Goal: Task Accomplishment & Management: Use online tool/utility

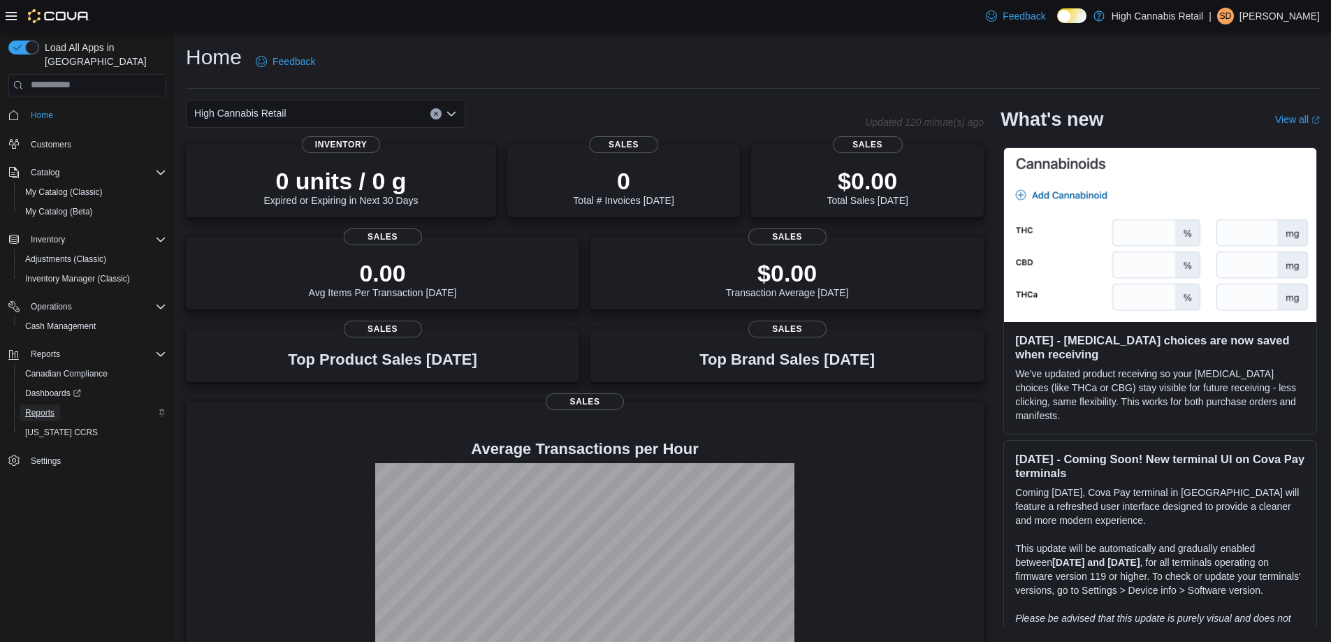
click at [36, 407] on span "Reports" at bounding box center [39, 413] width 29 height 17
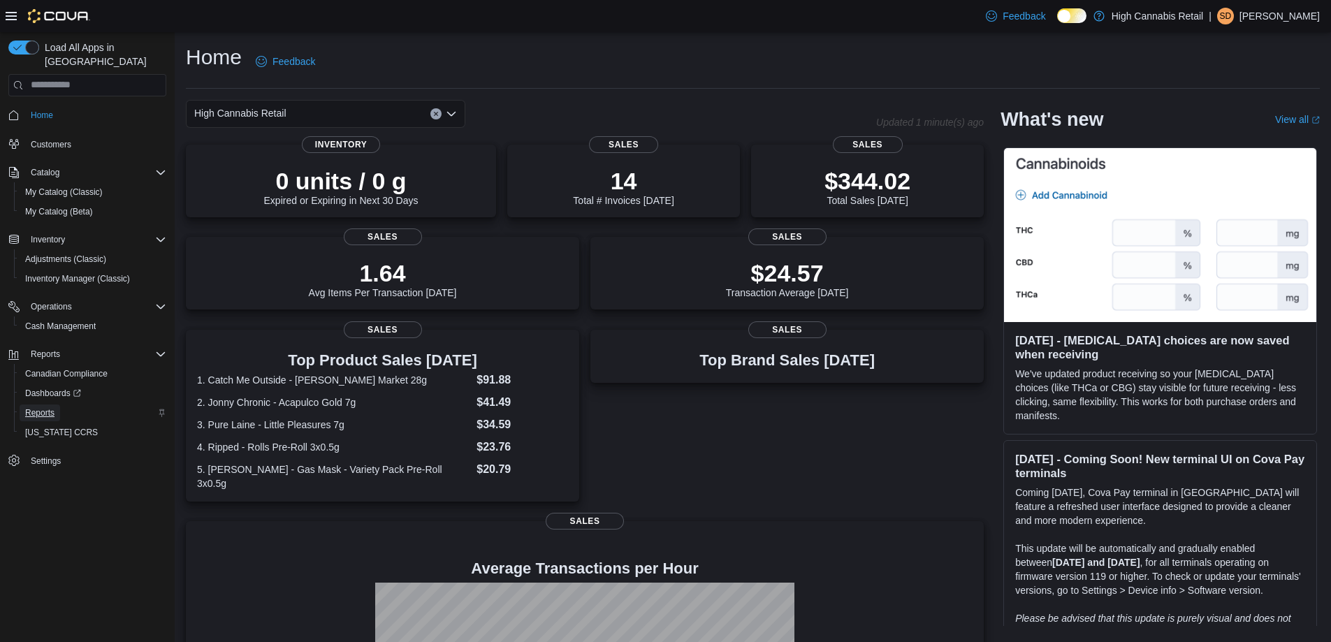
click at [41, 407] on span "Reports" at bounding box center [39, 412] width 29 height 11
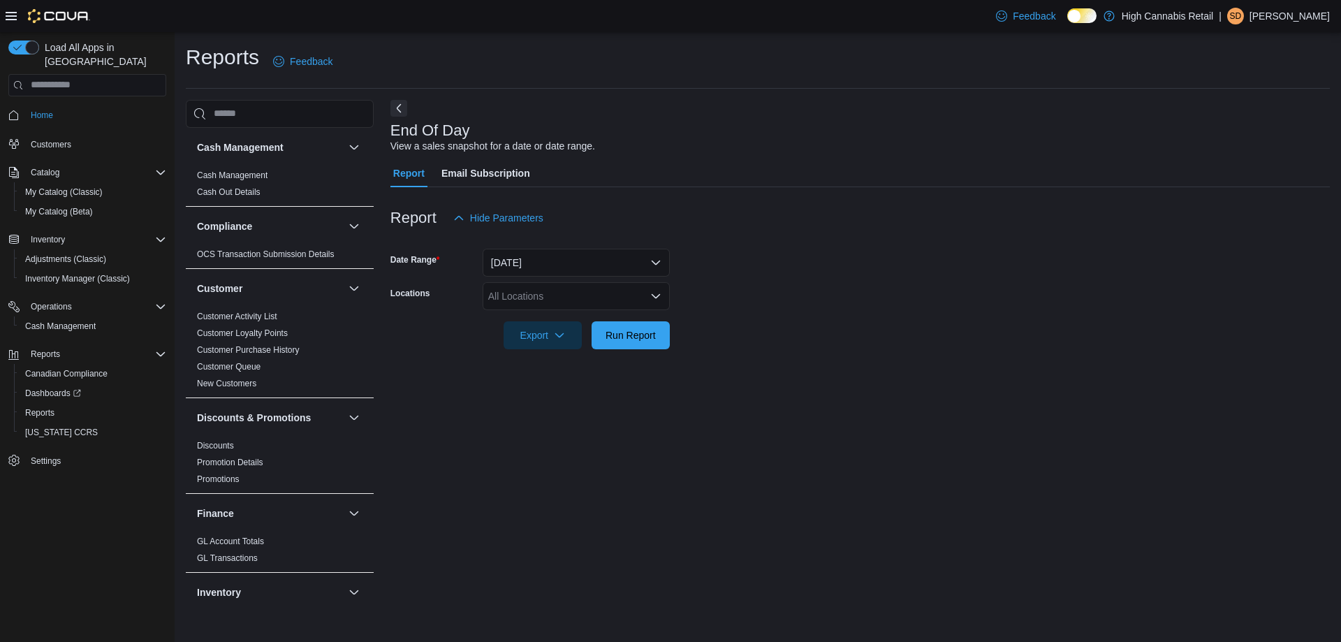
click at [581, 295] on div "All Locations" at bounding box center [576, 296] width 187 height 28
click at [617, 451] on div "End Of Day View a sales snapshot for a date or date range. Report Email Subscri…" at bounding box center [861, 354] width 940 height 509
click at [637, 278] on form "Date Range Today Locations All Locations Export Run Report" at bounding box center [861, 290] width 940 height 117
click at [630, 300] on div "All Locations" at bounding box center [576, 296] width 187 height 28
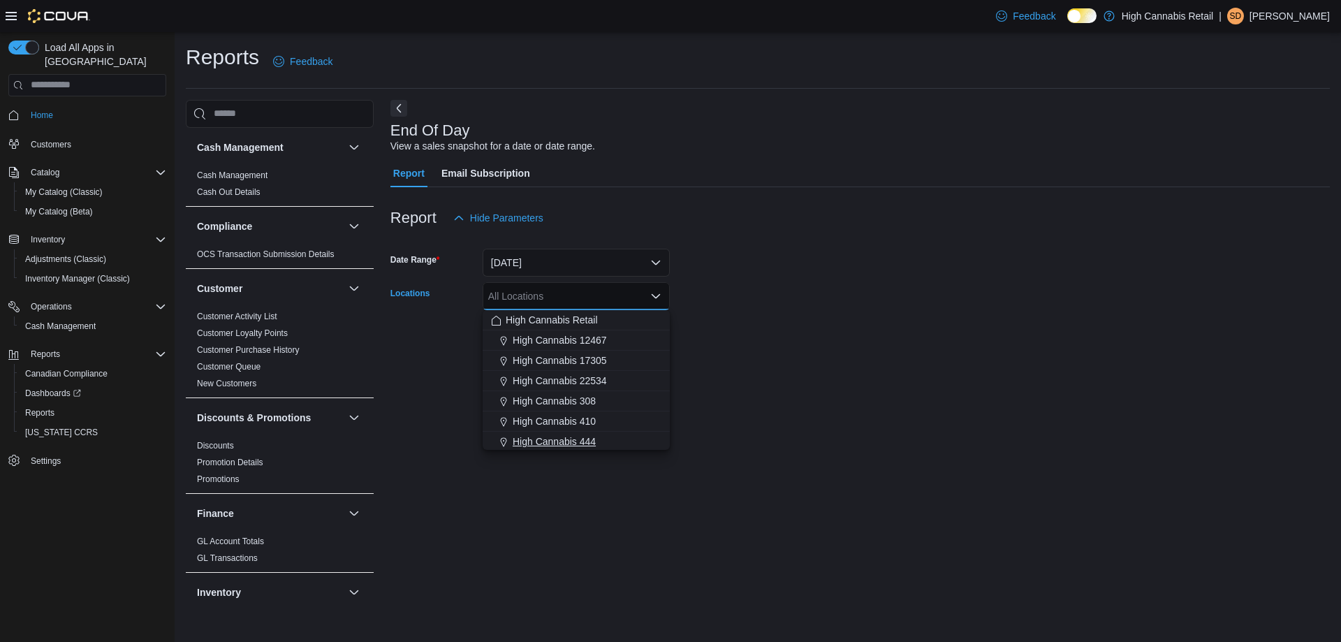
click at [600, 445] on div "High Cannabis 444" at bounding box center [576, 442] width 170 height 14
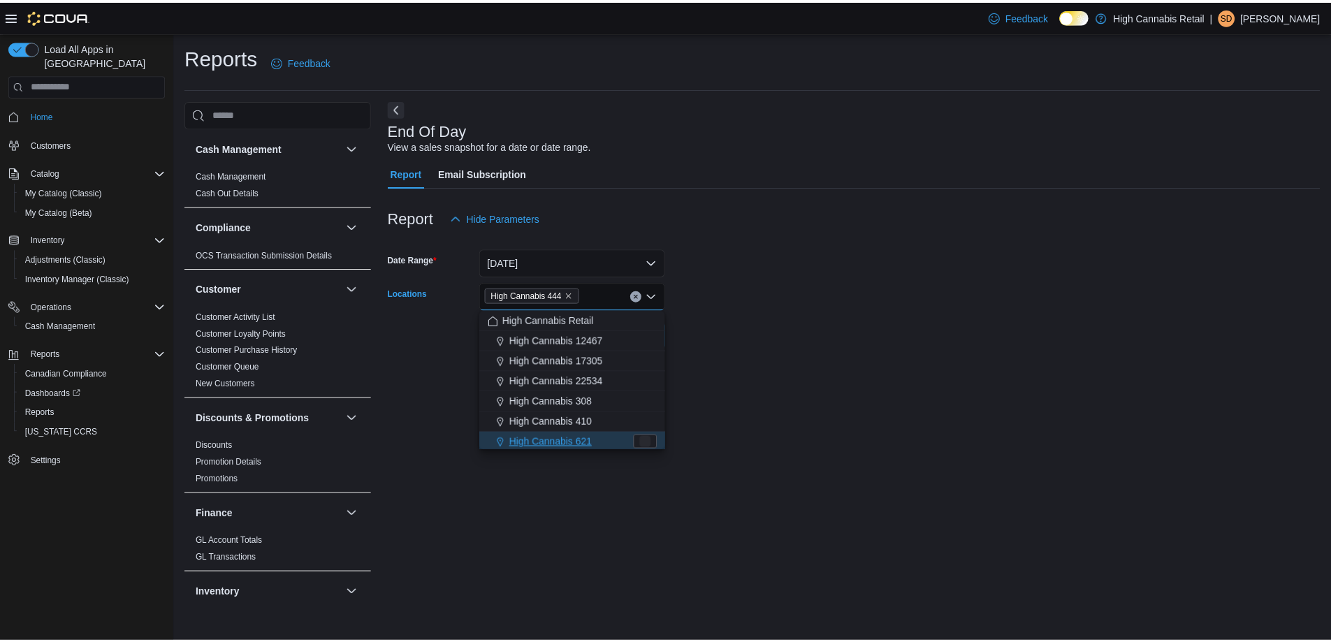
scroll to position [2, 0]
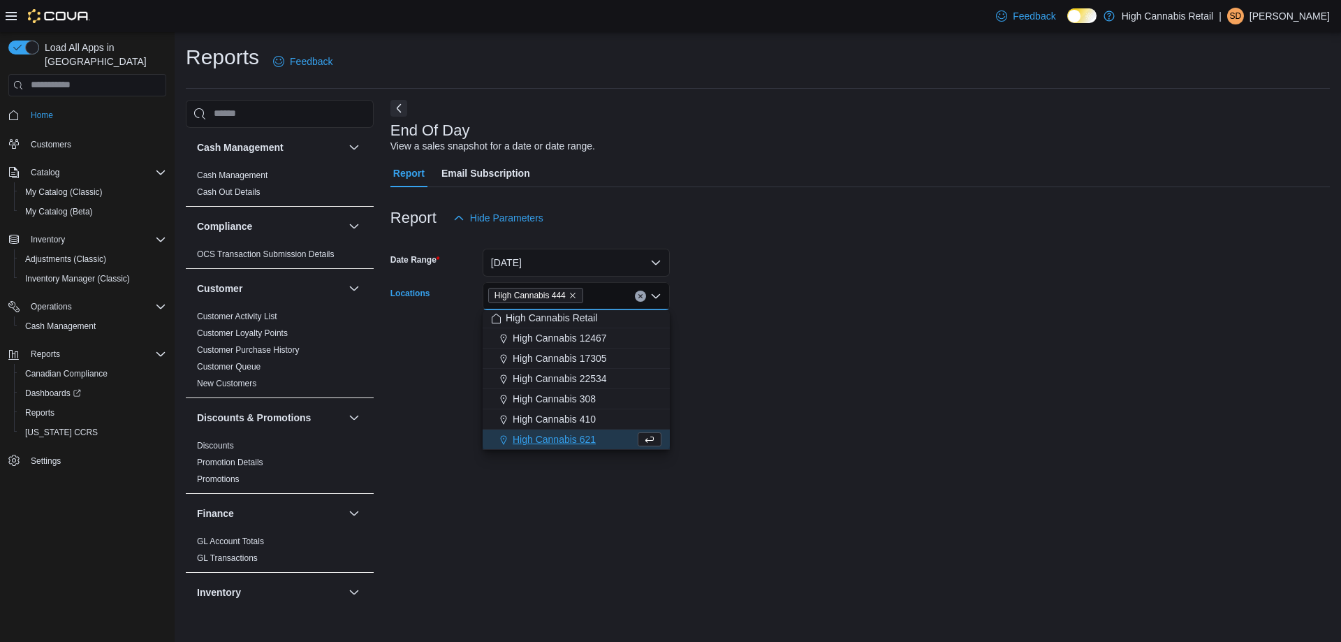
click at [787, 361] on div at bounding box center [861, 357] width 940 height 17
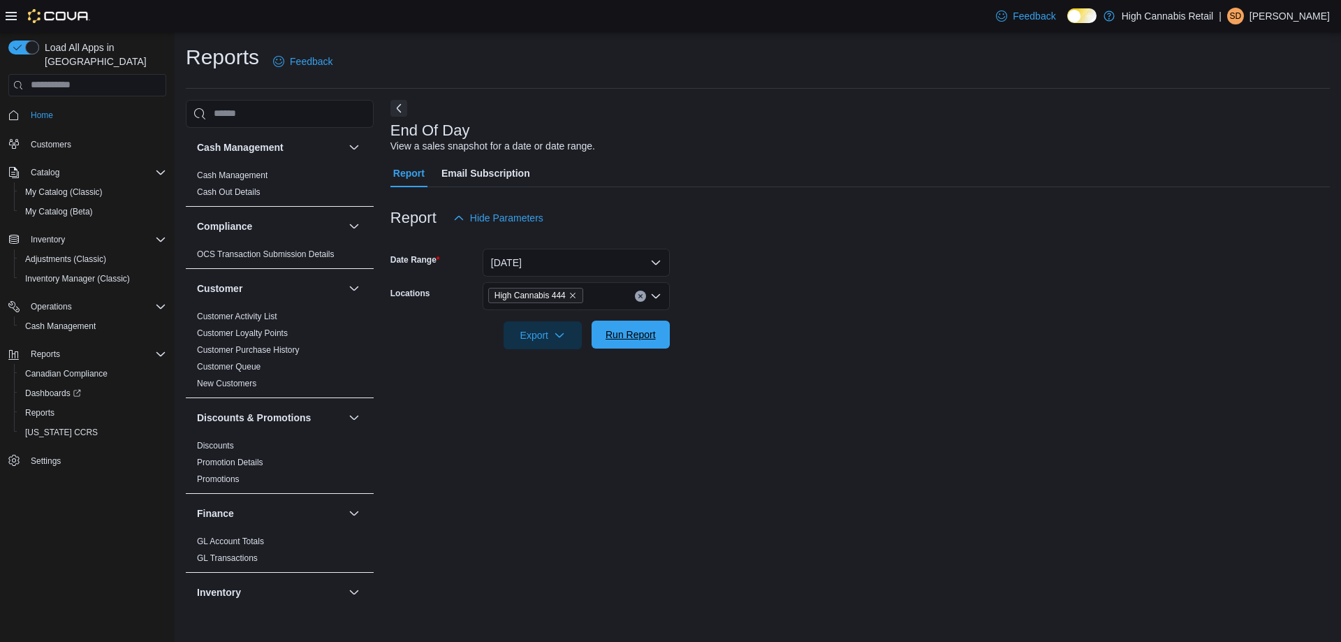
click at [645, 344] on span "Run Report" at bounding box center [630, 335] width 61 height 28
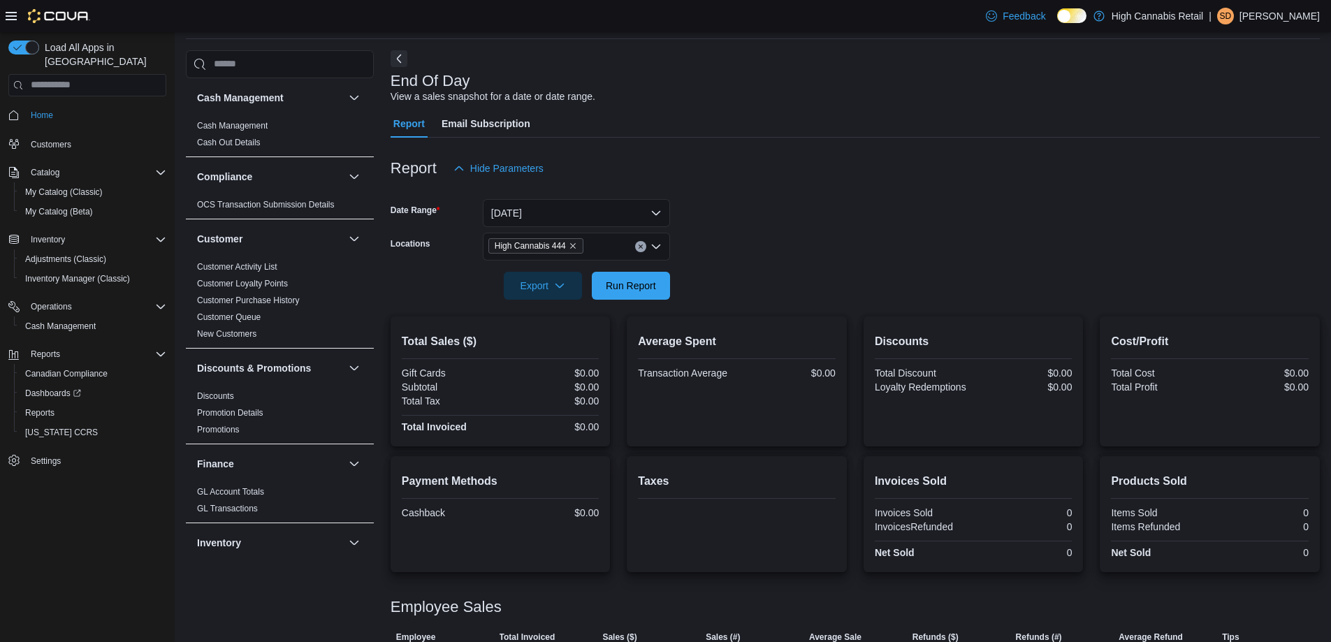
scroll to position [96, 0]
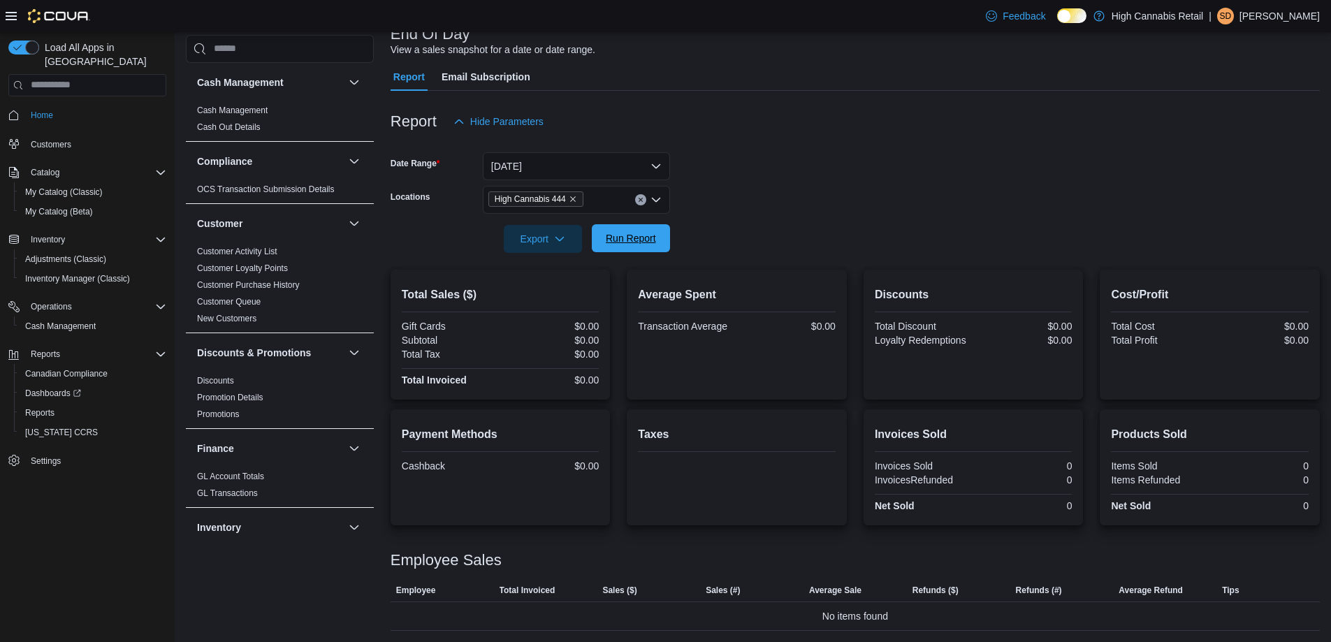
click at [658, 240] on span "Run Report" at bounding box center [630, 238] width 61 height 28
click at [616, 240] on span "Run Report" at bounding box center [631, 238] width 50 height 14
click at [654, 239] on span "Run Report" at bounding box center [631, 238] width 50 height 14
click at [609, 231] on span "Run Report" at bounding box center [630, 238] width 61 height 28
click at [657, 247] on span "Run Report" at bounding box center [630, 238] width 61 height 28
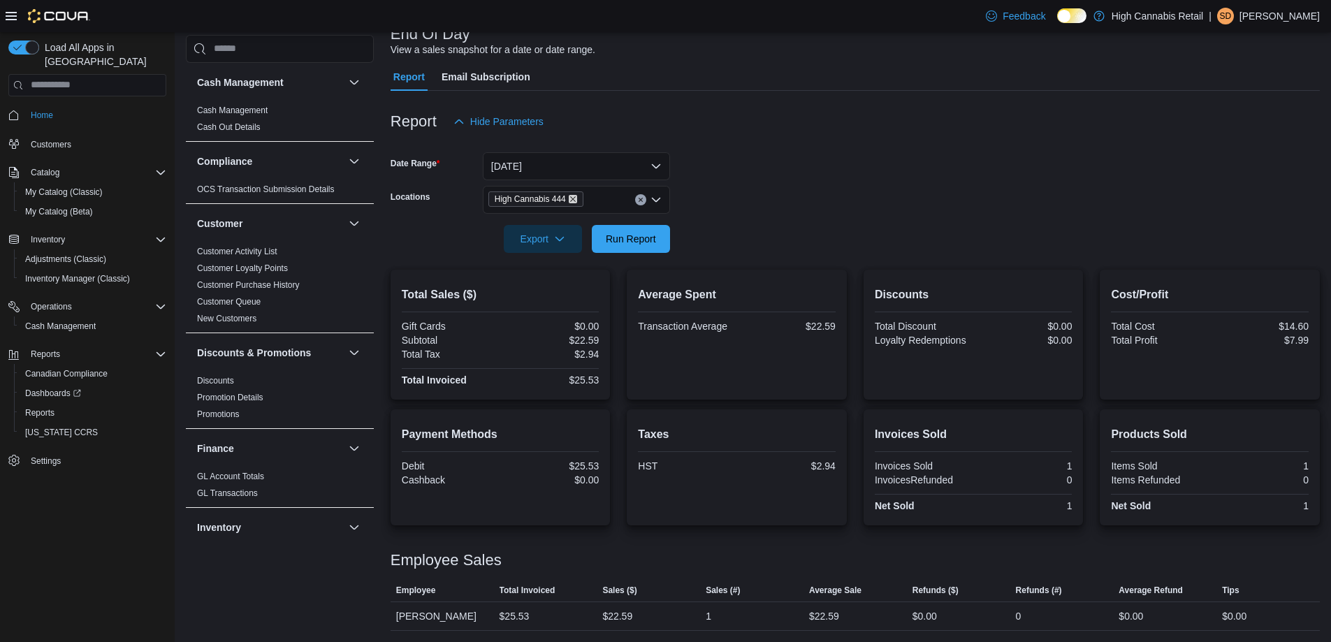
click at [577, 200] on icon "Remove High Cannabis 444 from selection in this group" at bounding box center [573, 199] width 8 height 8
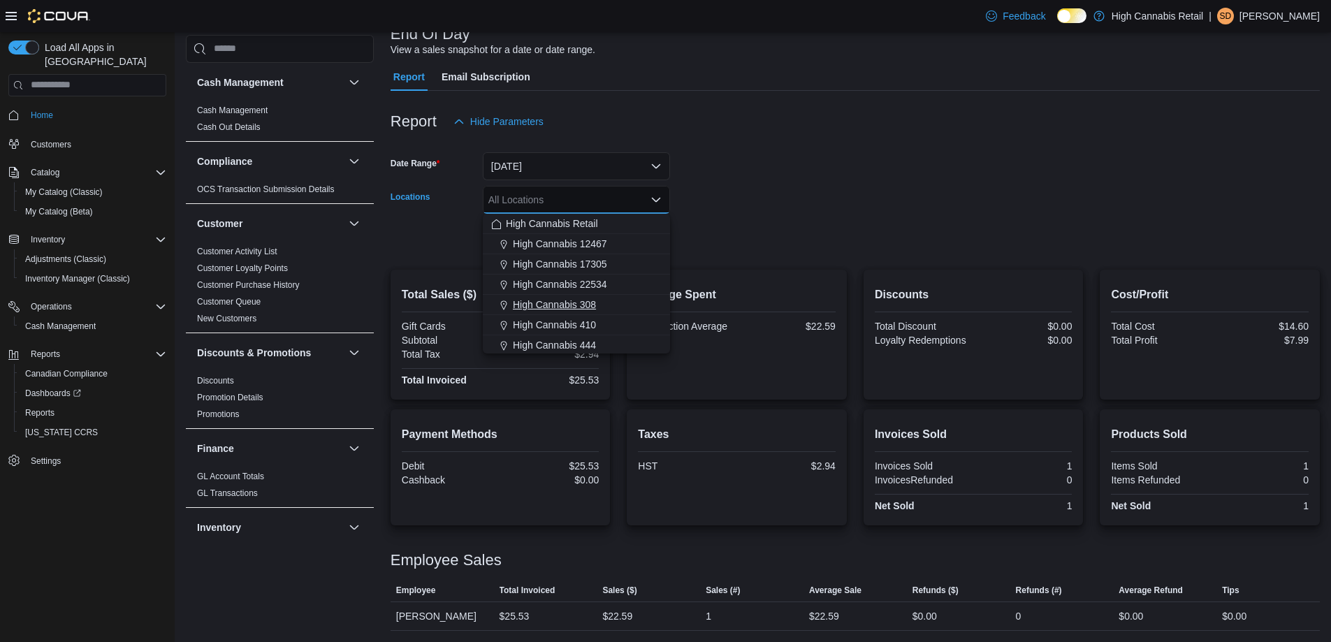
click at [606, 303] on div "High Cannabis 308" at bounding box center [576, 305] width 170 height 14
click at [759, 250] on form "Date Range Today Locations High Cannabis 308 Combo box. Selected. High Cannabis…" at bounding box center [855, 194] width 929 height 117
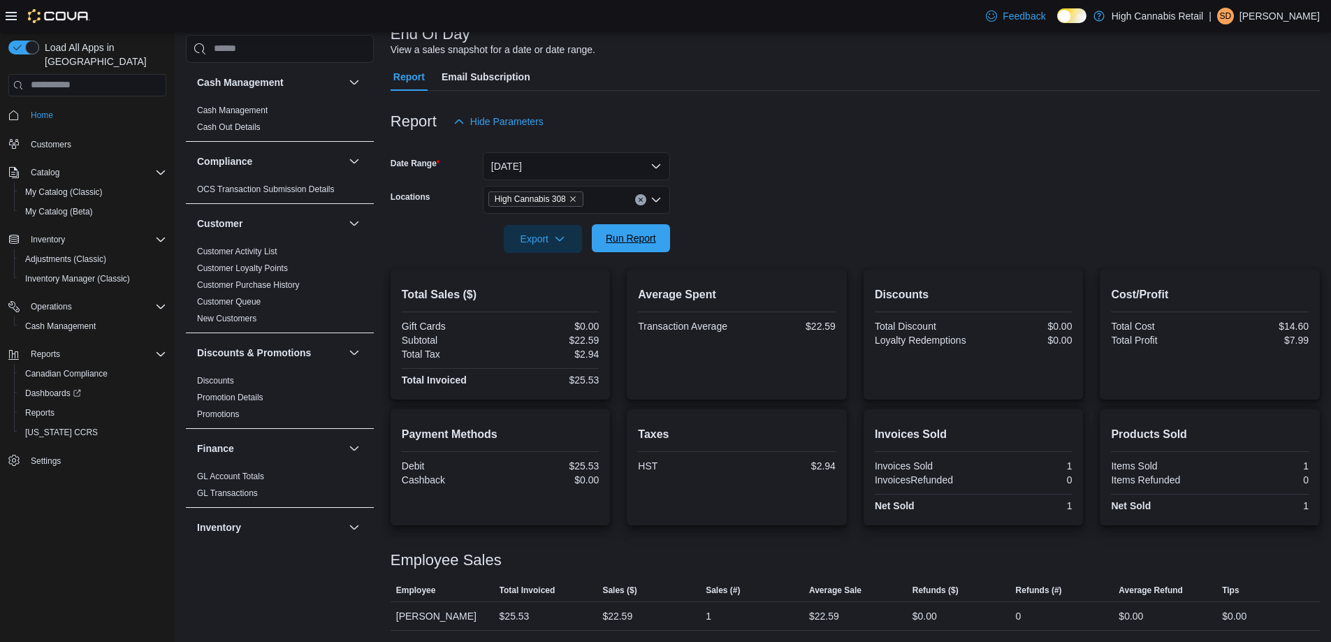
click at [659, 249] on span "Run Report" at bounding box center [630, 238] width 61 height 28
click at [572, 201] on icon "Remove High Cannabis 308 from selection in this group" at bounding box center [573, 199] width 8 height 8
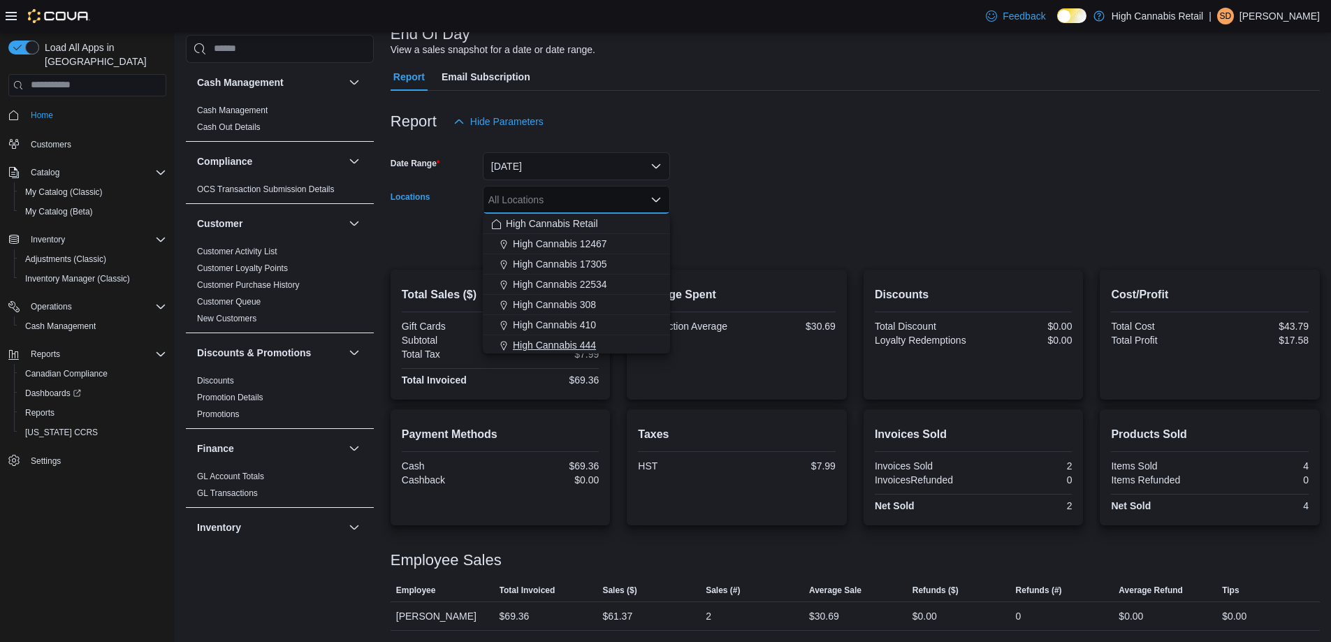
click at [596, 345] on span "High Cannabis 444" at bounding box center [554, 345] width 83 height 14
click at [757, 229] on form "Date Range Today Locations High Cannabis 444 Combo box. Selected. High Cannabis…" at bounding box center [855, 194] width 929 height 117
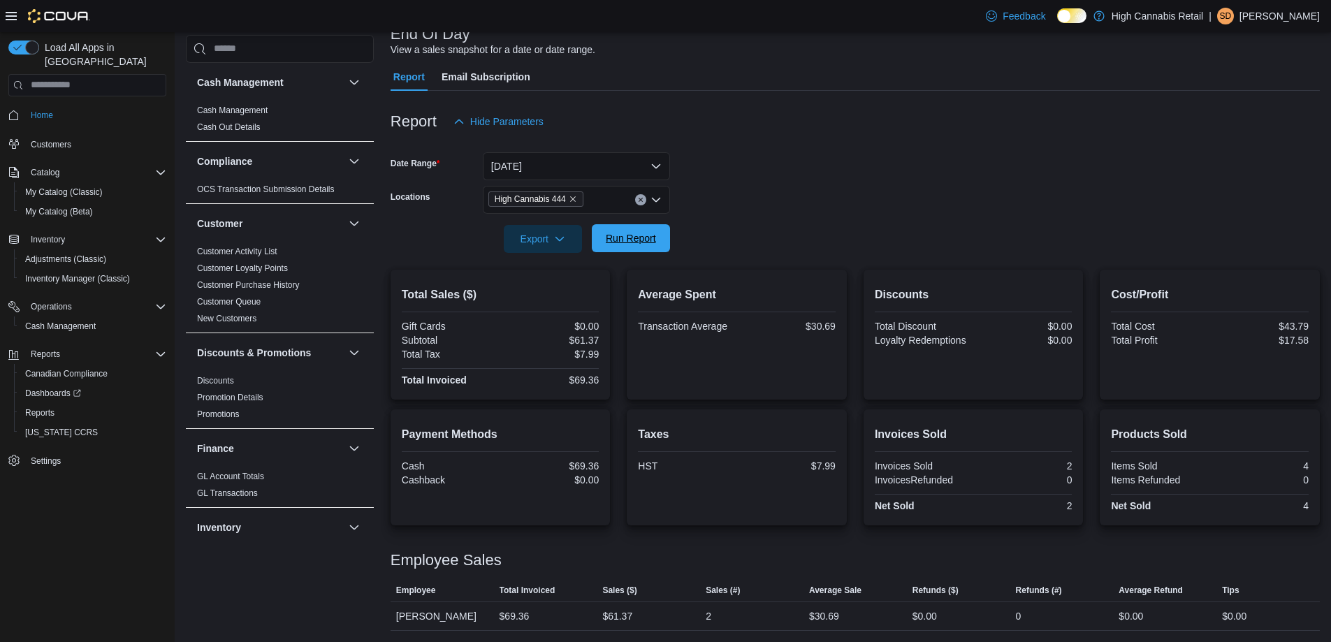
click at [657, 236] on span "Run Report" at bounding box center [630, 238] width 61 height 28
click at [669, 237] on button "Run Report" at bounding box center [631, 238] width 78 height 28
click at [600, 239] on span "Run Report" at bounding box center [630, 238] width 61 height 28
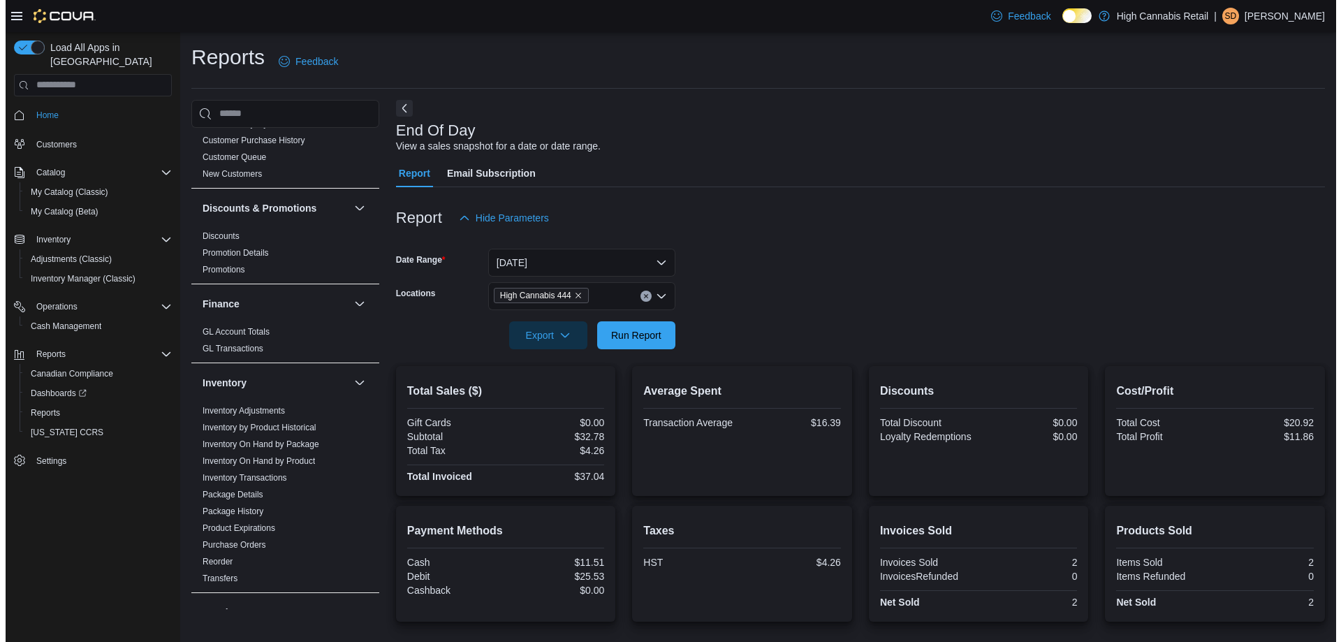
scroll to position [419, 0]
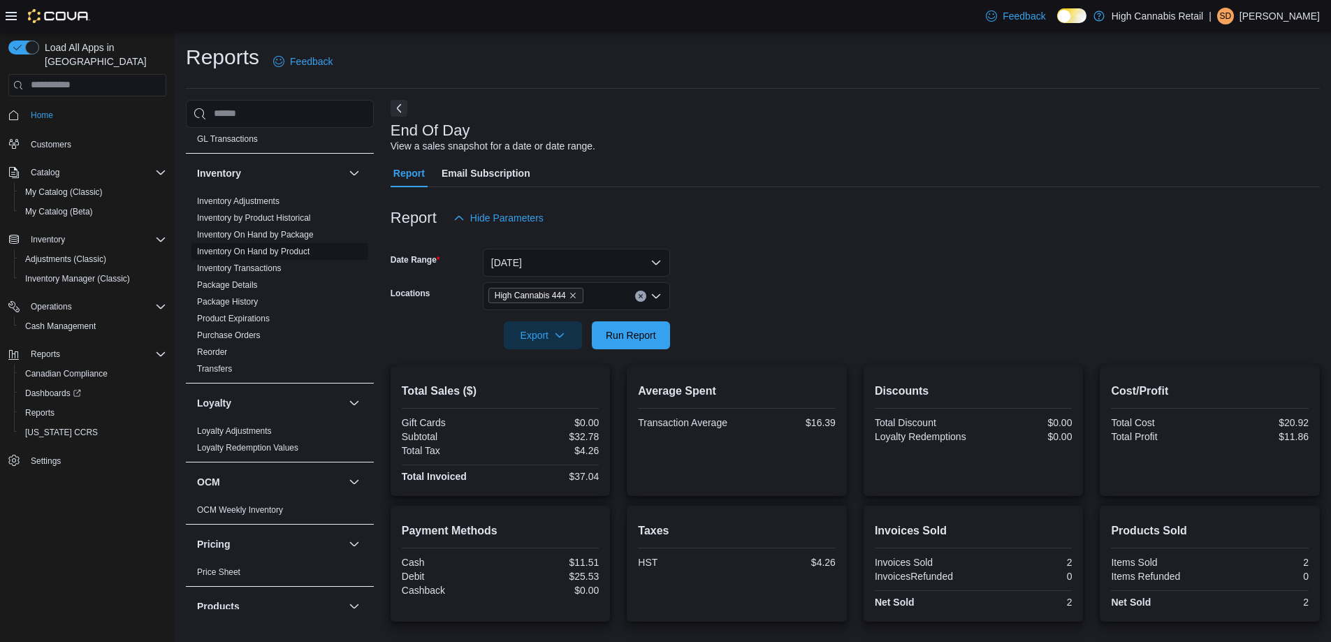
click at [292, 243] on span "Inventory On Hand by Product" at bounding box center [279, 251] width 177 height 17
click at [292, 249] on link "Inventory On Hand by Product" at bounding box center [253, 252] width 112 height 10
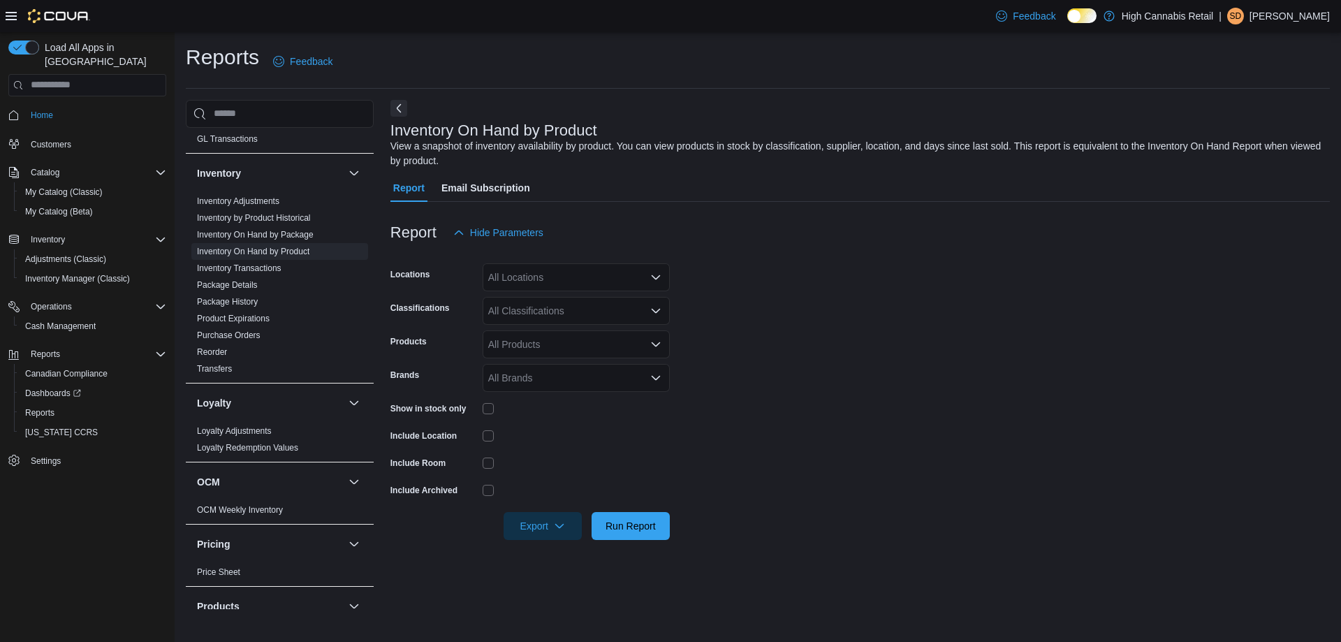
click at [556, 265] on div "All Locations" at bounding box center [576, 277] width 187 height 28
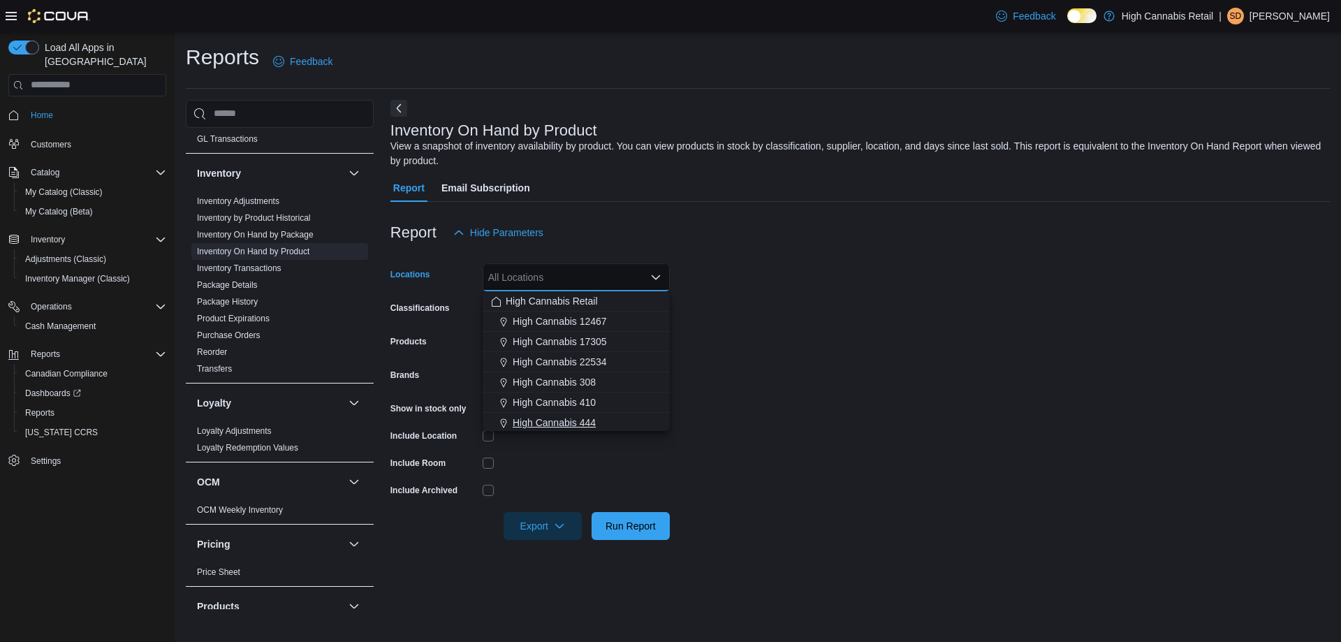
click at [601, 425] on div "High Cannabis 444" at bounding box center [576, 423] width 170 height 14
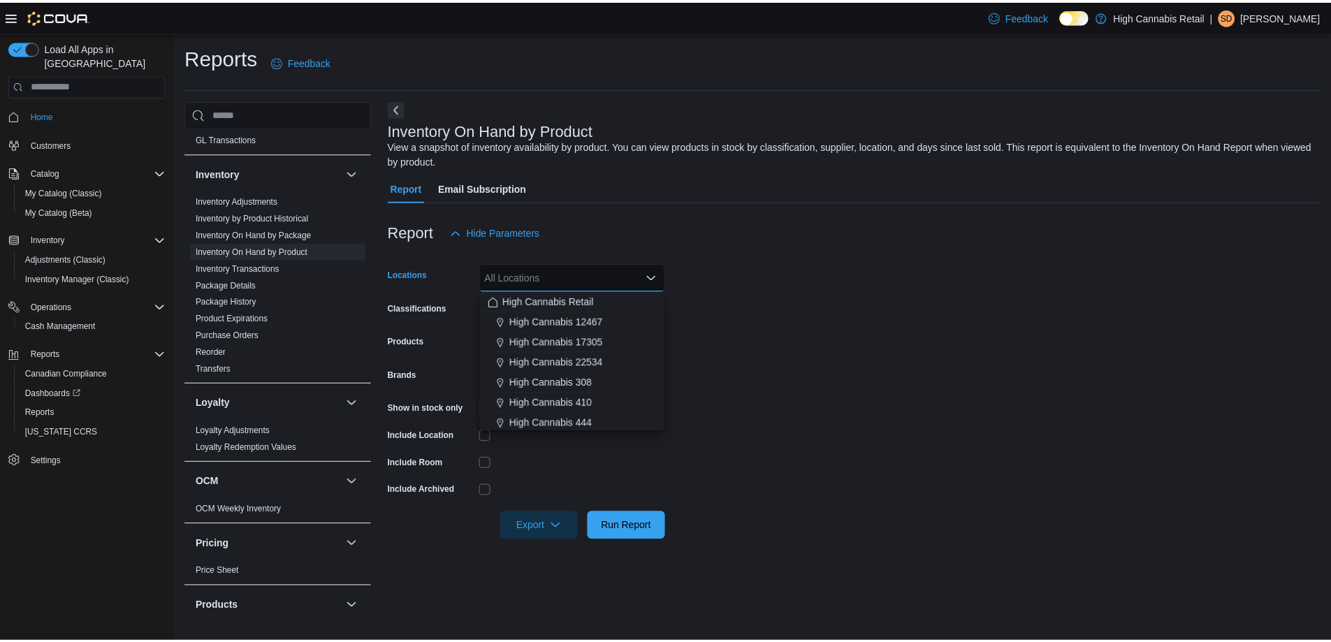
scroll to position [2, 0]
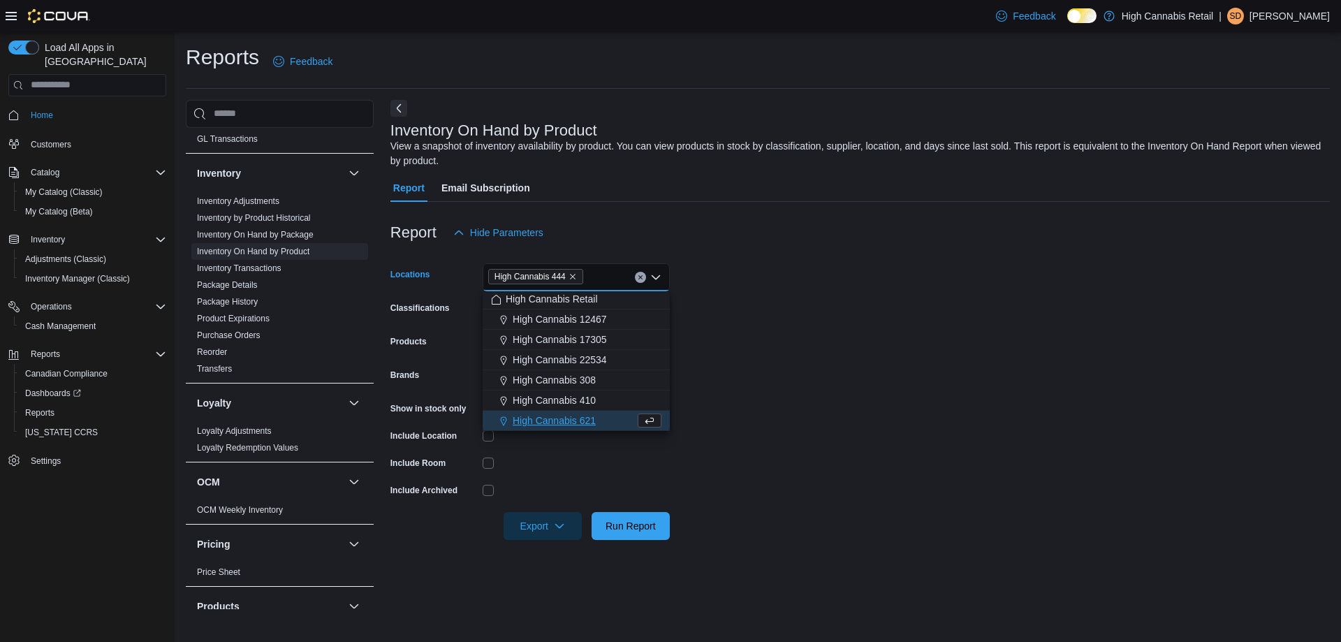
click at [837, 414] on form "Locations High Cannabis 444 Combo box. Selected. High Cannabis 444. Press Backs…" at bounding box center [861, 393] width 940 height 293
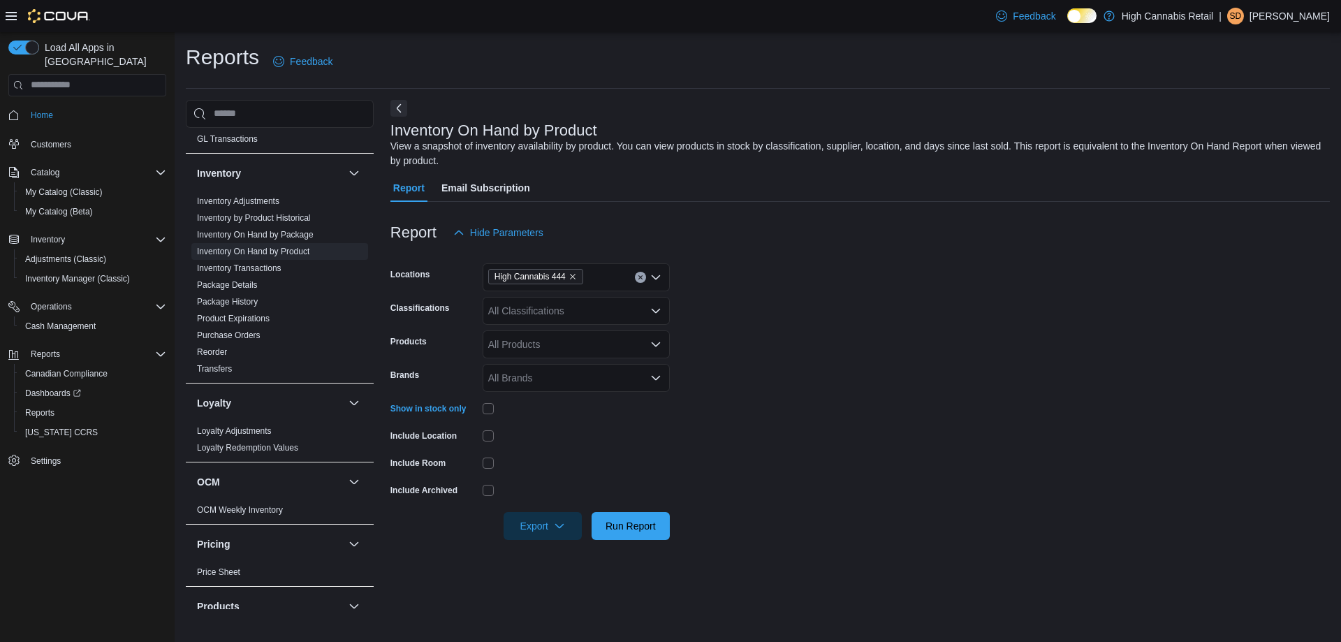
click at [553, 303] on div "All Classifications" at bounding box center [576, 311] width 187 height 28
type input "*****"
click at [557, 328] on span "Dried Flower" at bounding box center [547, 335] width 55 height 14
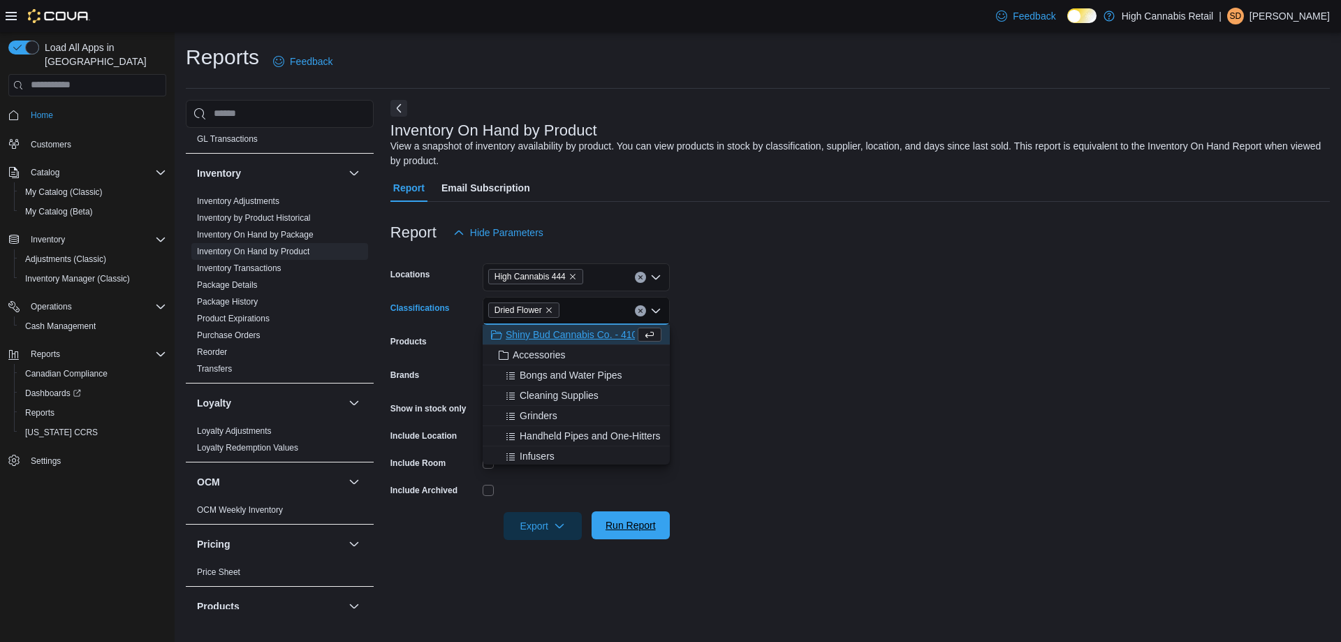
click at [656, 521] on span "Run Report" at bounding box center [630, 525] width 61 height 28
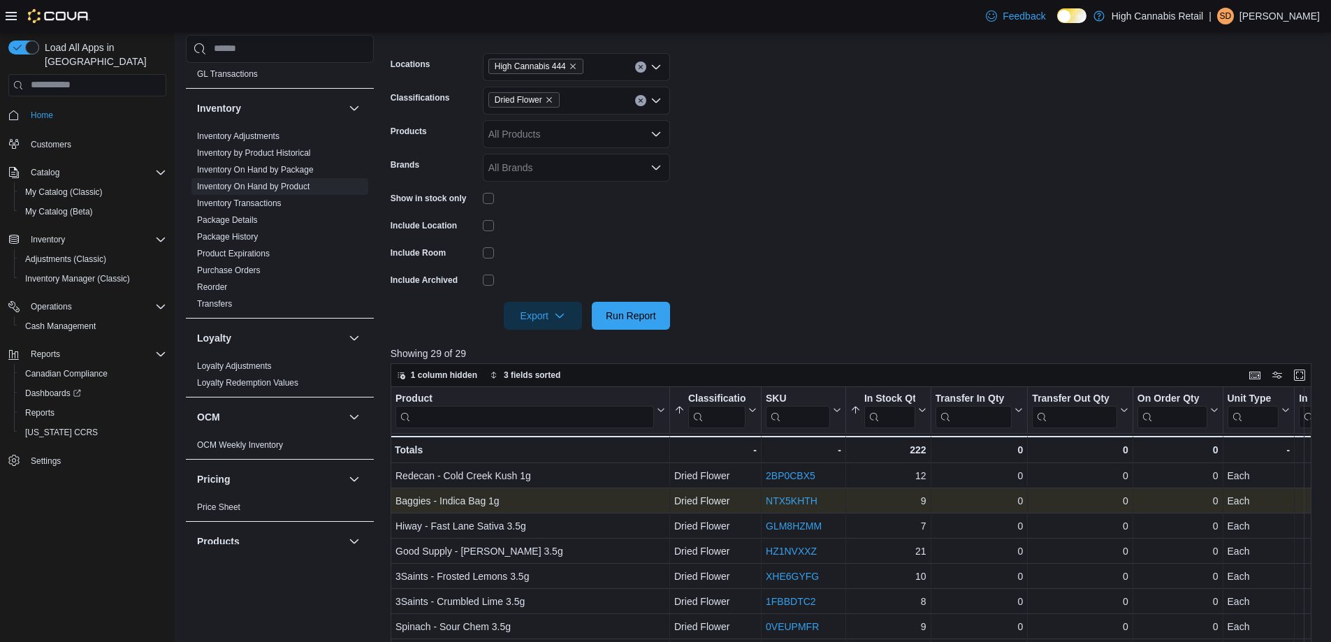
scroll to position [279, 0]
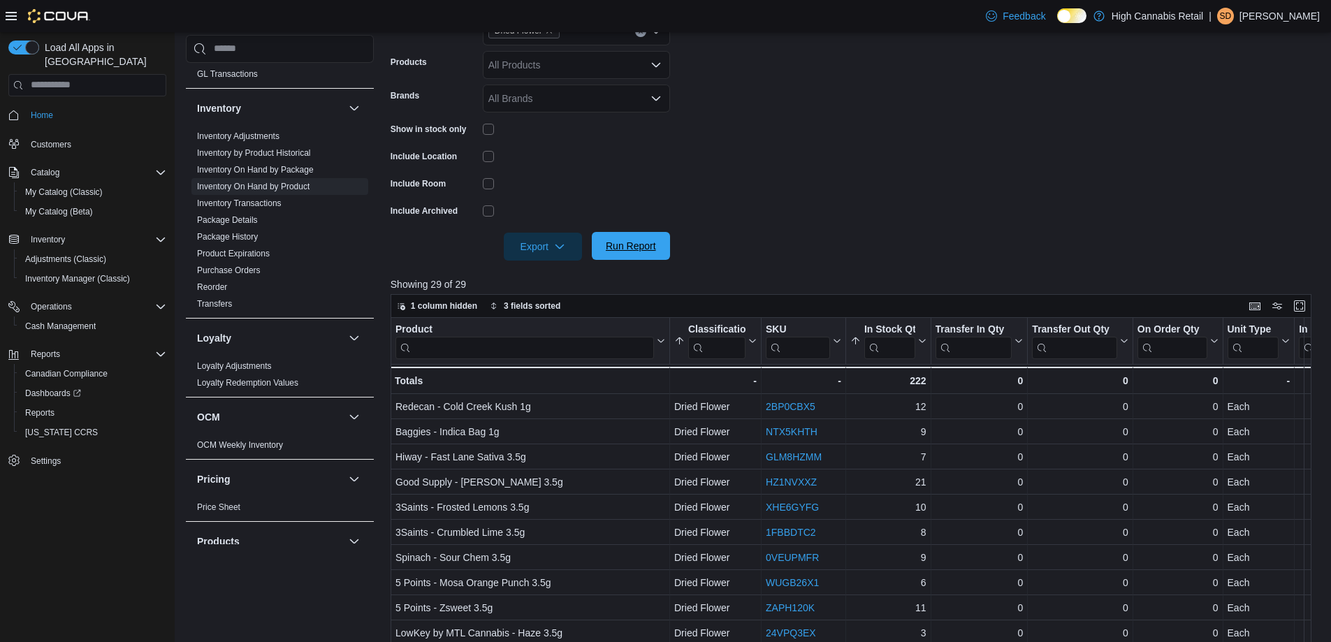
click at [653, 248] on span "Run Report" at bounding box center [631, 246] width 50 height 14
click at [541, 247] on span "Export" at bounding box center [542, 246] width 61 height 28
click at [566, 275] on span "Export to Excel" at bounding box center [545, 274] width 63 height 11
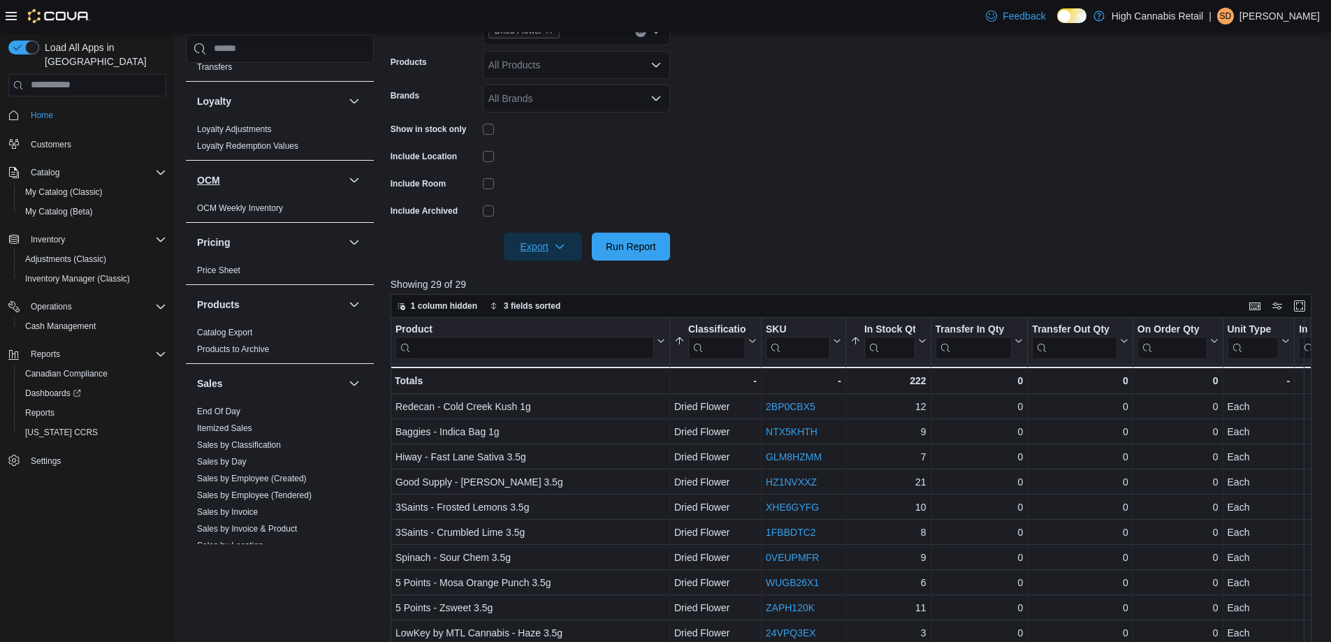
scroll to position [769, 0]
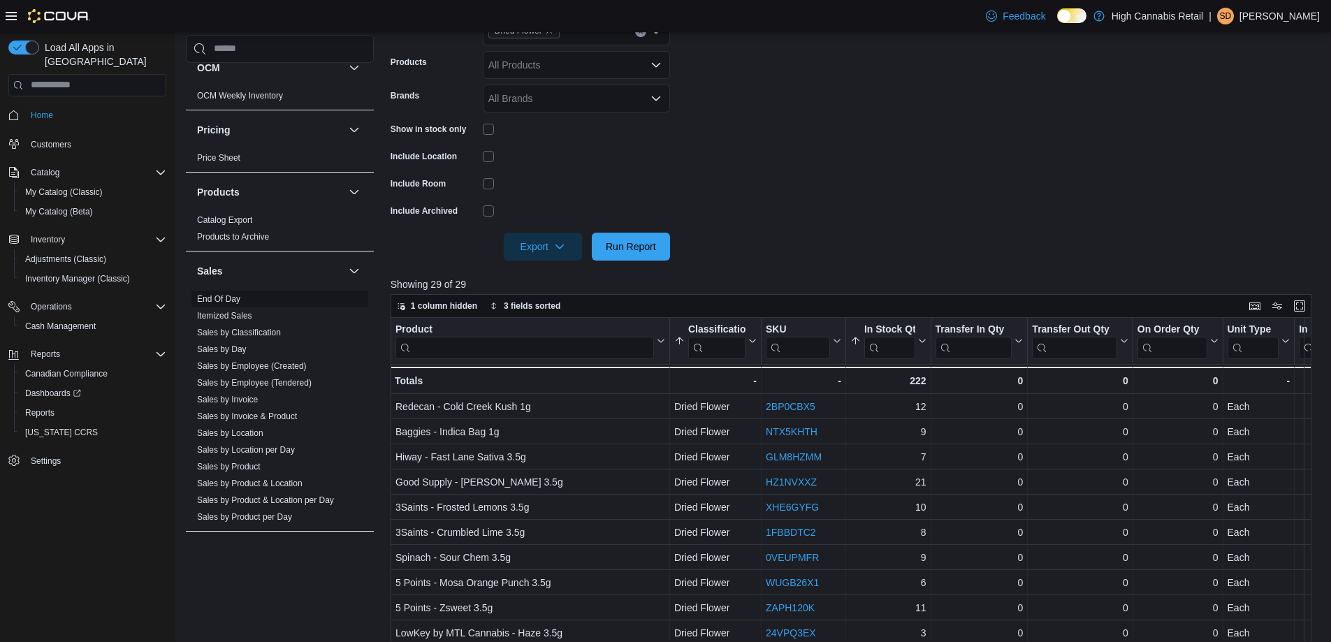
click at [237, 298] on link "End Of Day" at bounding box center [218, 299] width 43 height 10
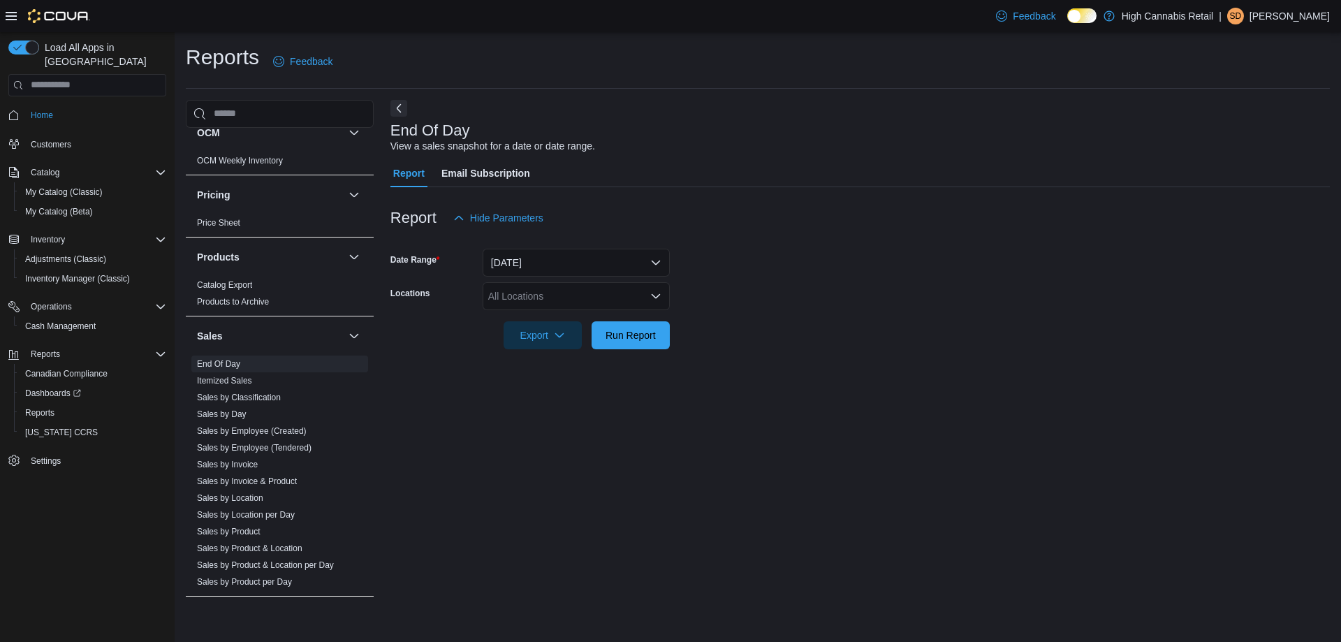
click at [599, 291] on div "All Locations" at bounding box center [576, 296] width 187 height 28
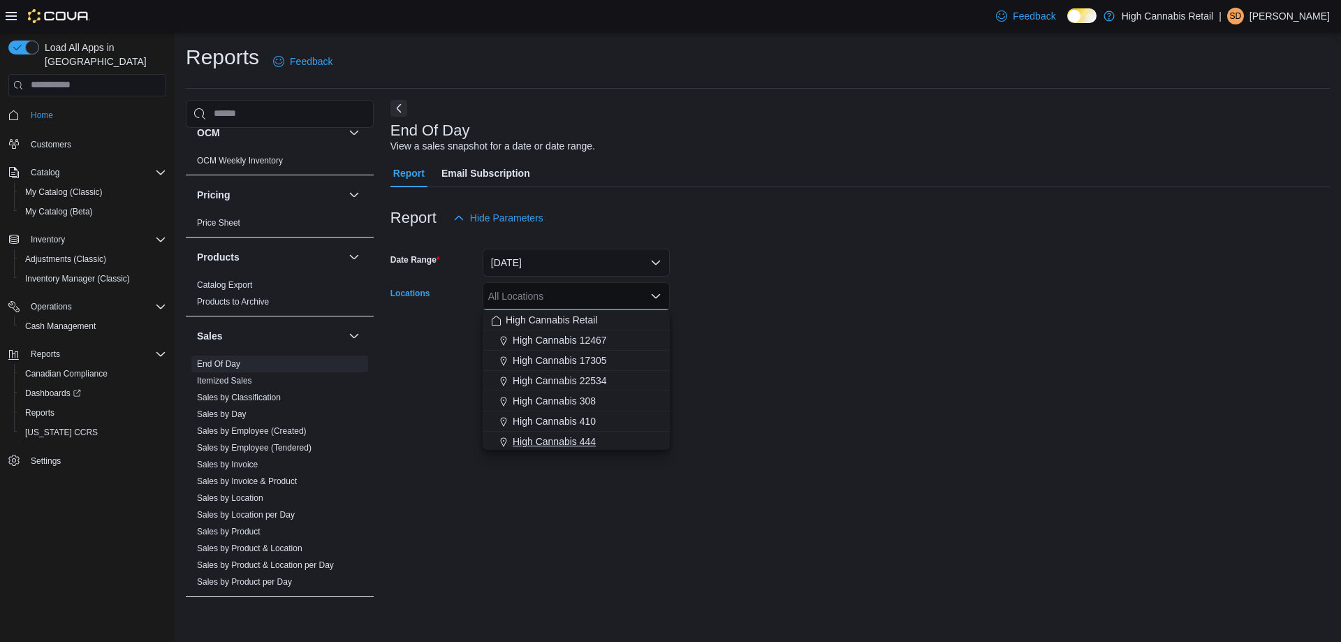
click at [613, 437] on div "High Cannabis 444" at bounding box center [576, 442] width 170 height 14
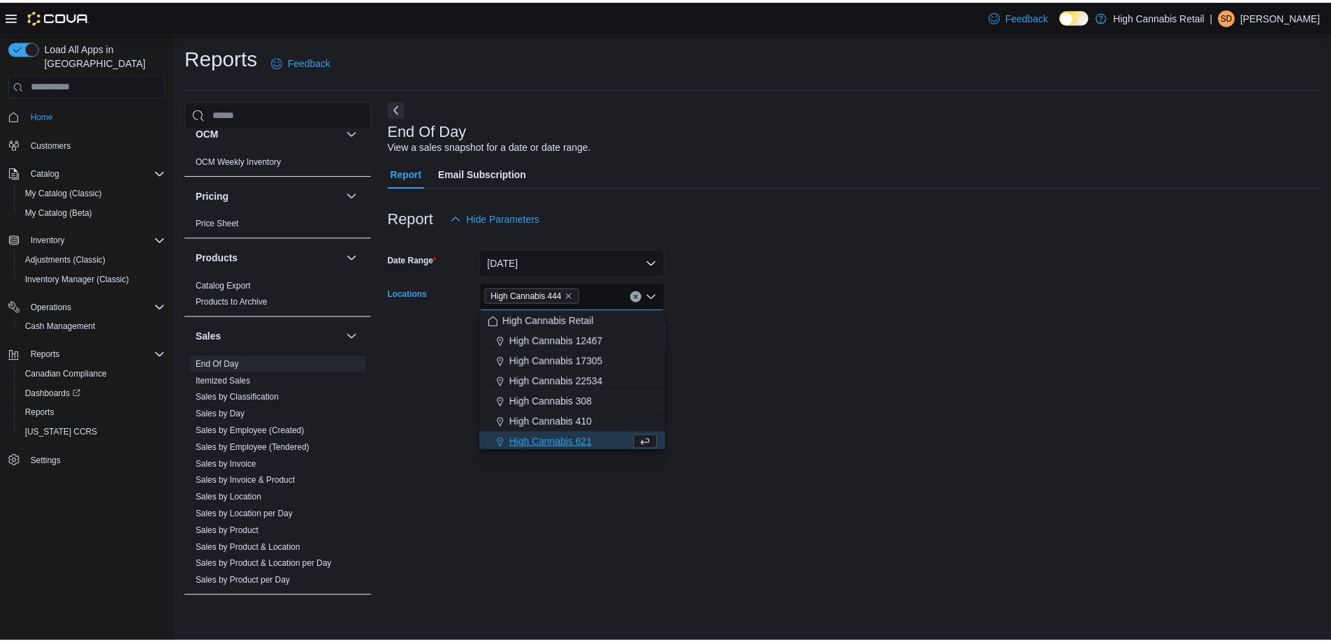
scroll to position [2, 0]
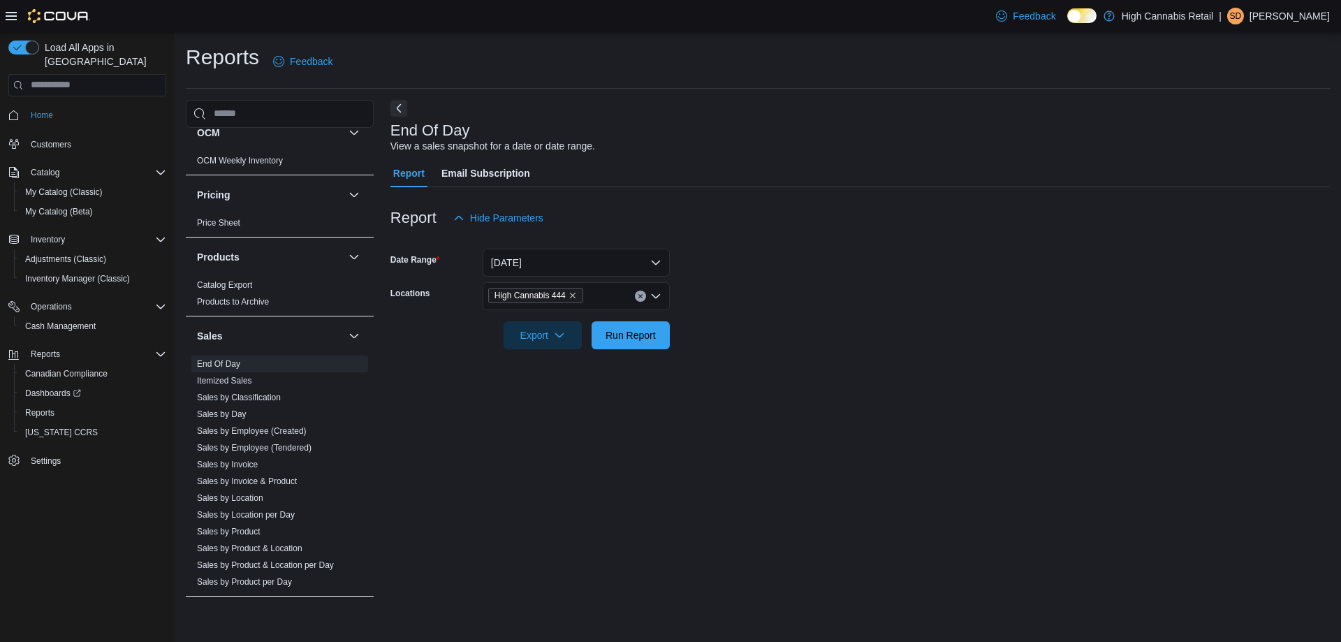
click at [752, 365] on div at bounding box center [861, 357] width 940 height 17
click at [620, 344] on span "Run Report" at bounding box center [630, 335] width 61 height 28
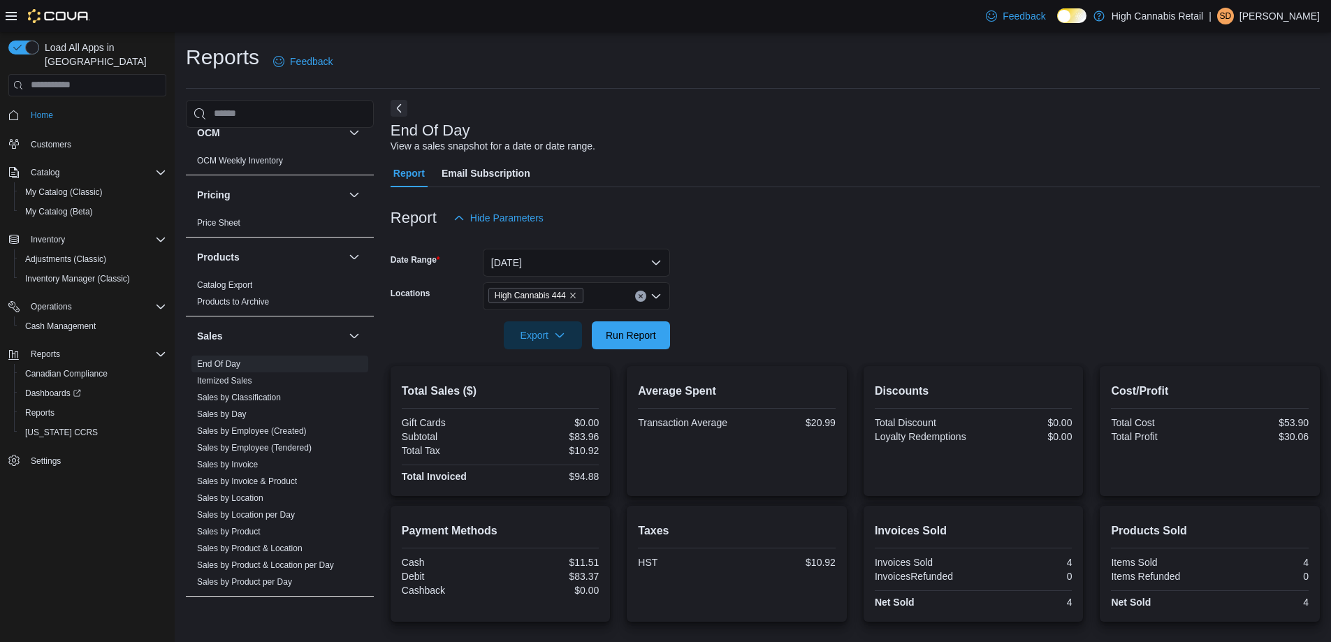
scroll to position [96, 0]
